Goal: Information Seeking & Learning: Learn about a topic

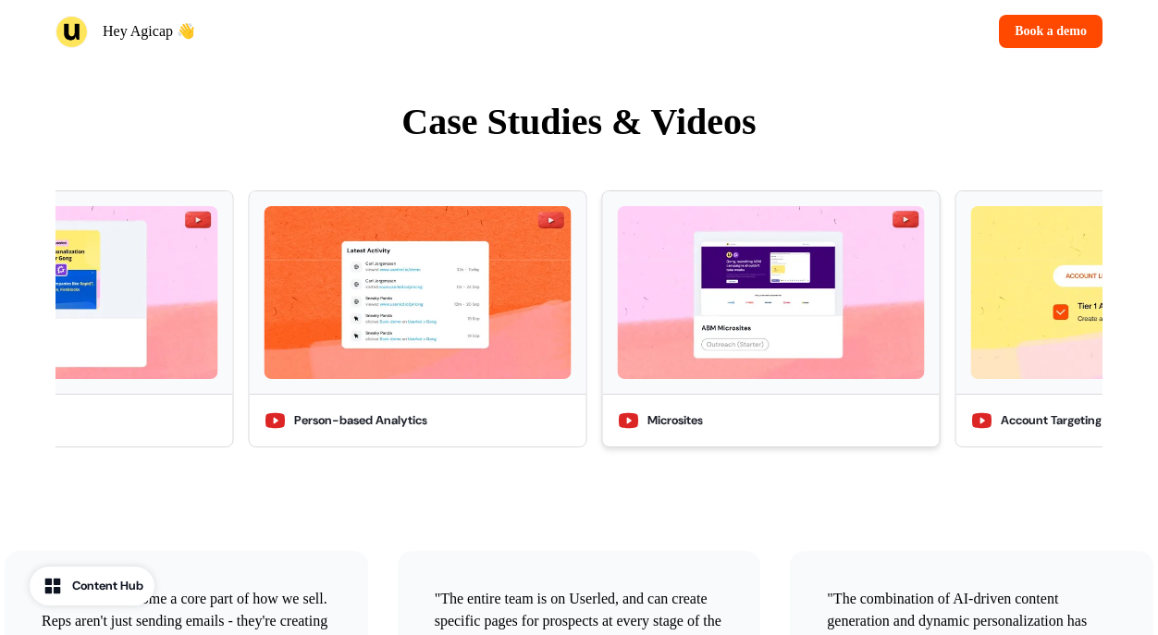
scroll to position [3937, 0]
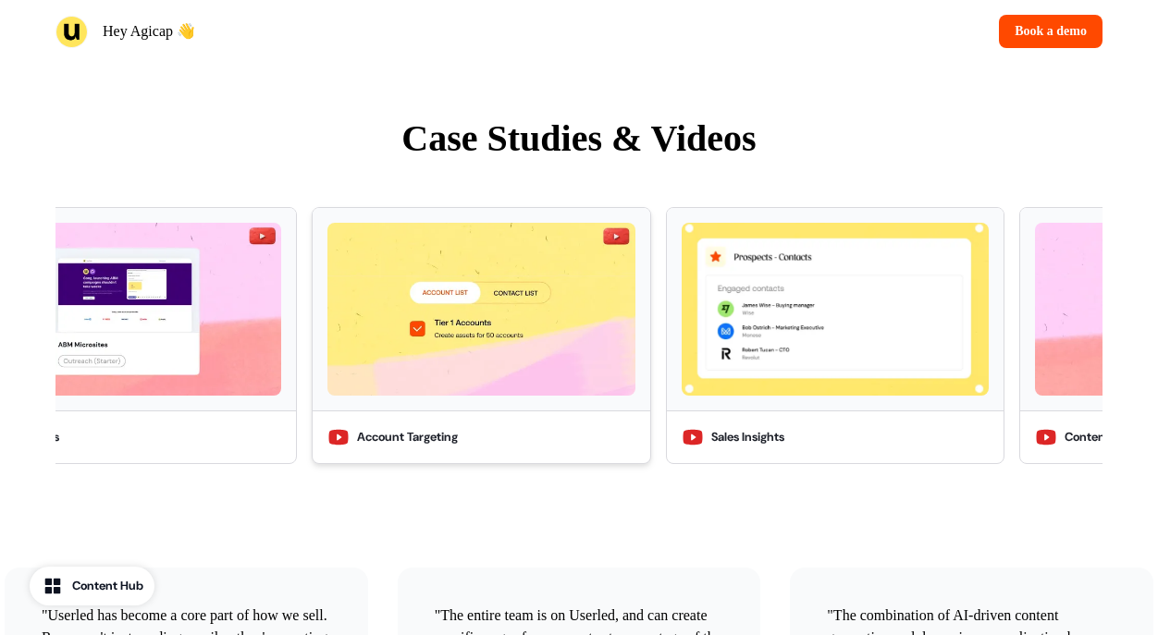
click at [535, 396] on img at bounding box center [480, 309] width 307 height 173
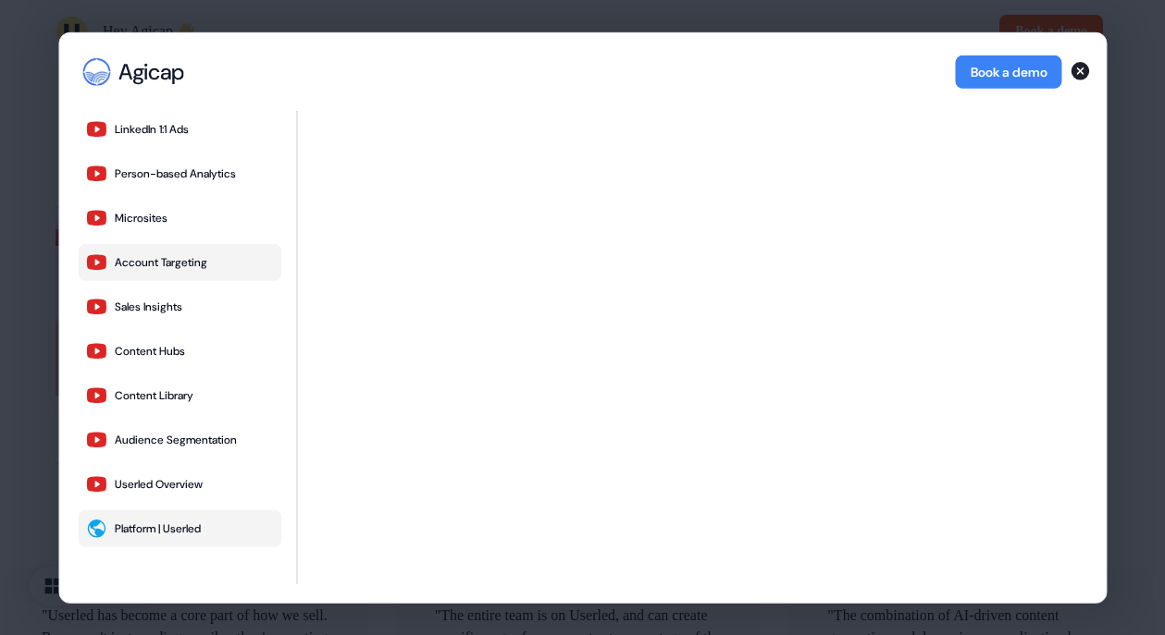
click at [117, 512] on button "Platform | Userled" at bounding box center [180, 528] width 204 height 37
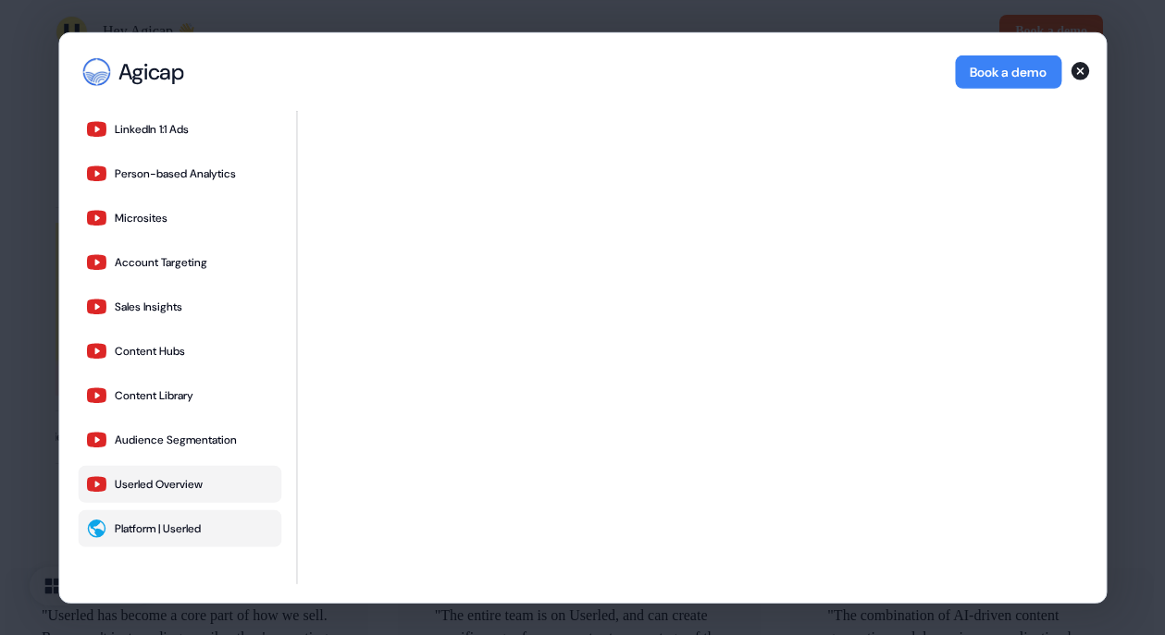
click at [149, 474] on button "Userled Overview" at bounding box center [180, 483] width 204 height 37
click at [112, 364] on button "Content Hubs" at bounding box center [180, 350] width 204 height 37
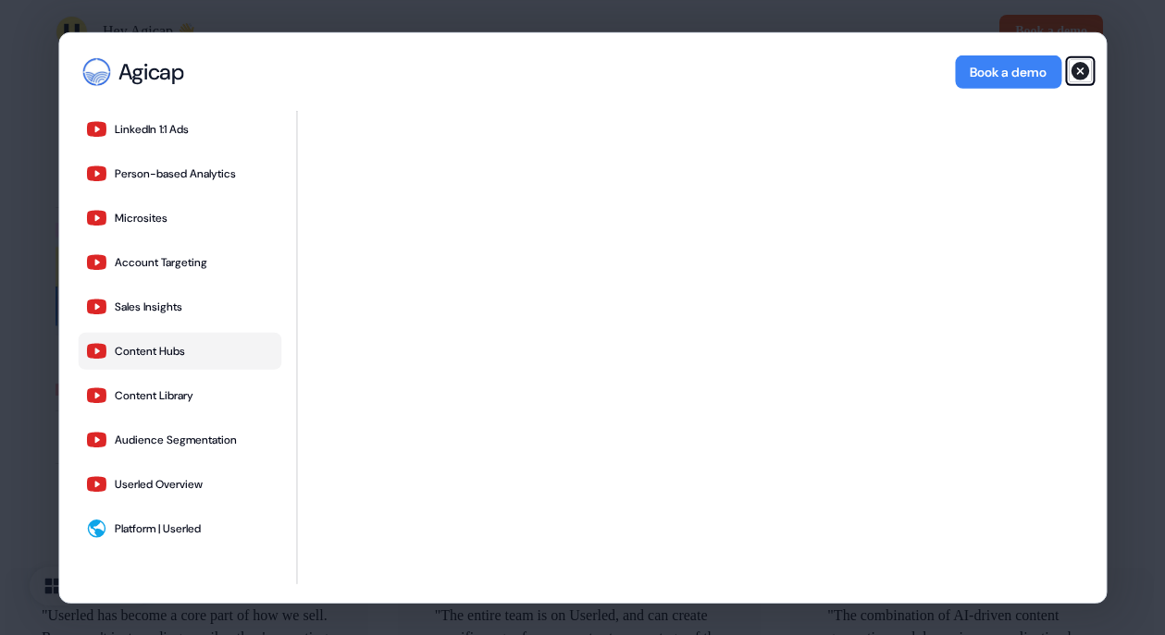
click at [1090, 61] on icon "button" at bounding box center [1079, 70] width 22 height 22
